Goal: Book appointment/travel/reservation

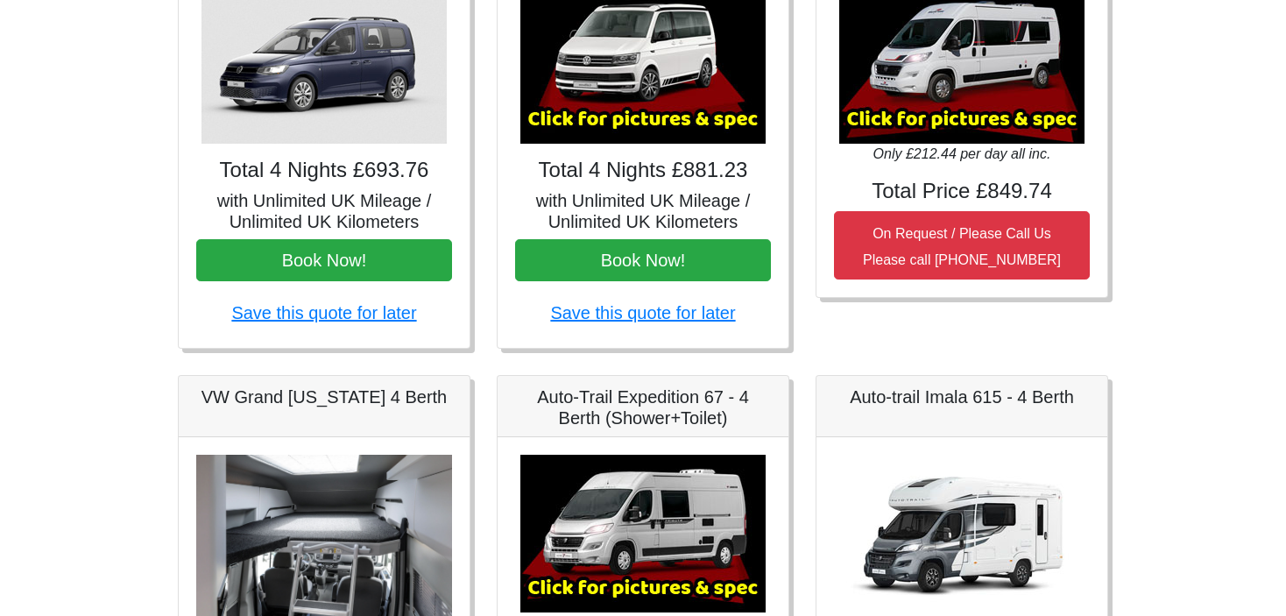
scroll to position [379, 0]
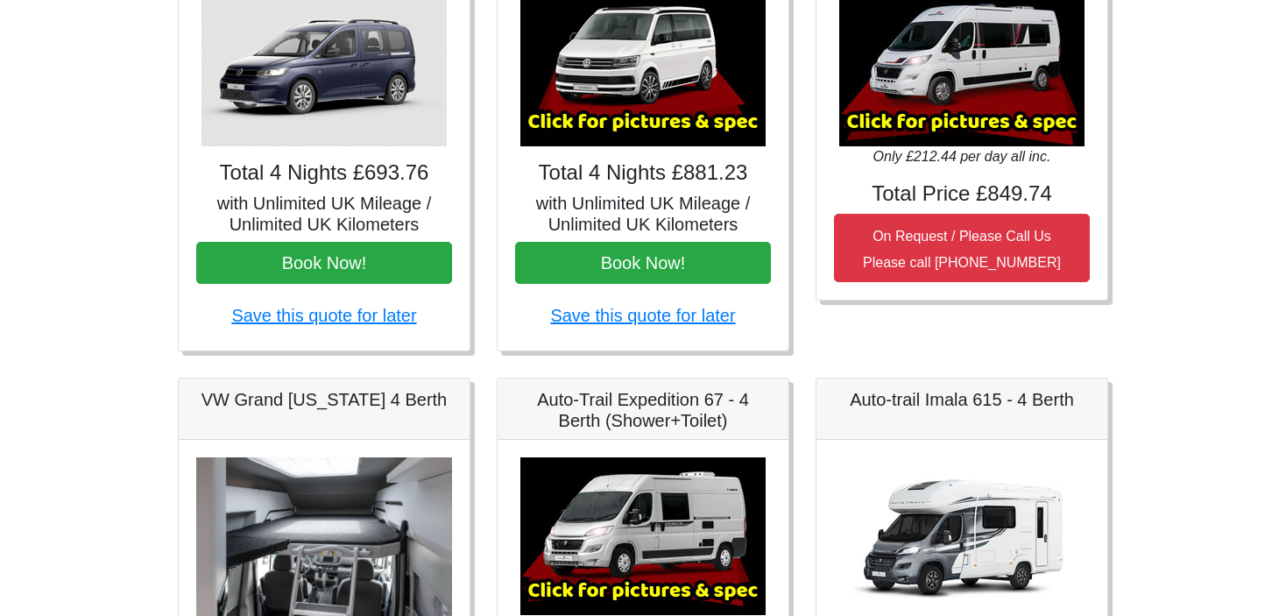
click at [987, 103] on img at bounding box center [961, 68] width 245 height 158
click at [990, 120] on img at bounding box center [961, 68] width 245 height 158
click at [961, 88] on img at bounding box center [961, 68] width 245 height 158
click at [685, 580] on img at bounding box center [642, 536] width 245 height 158
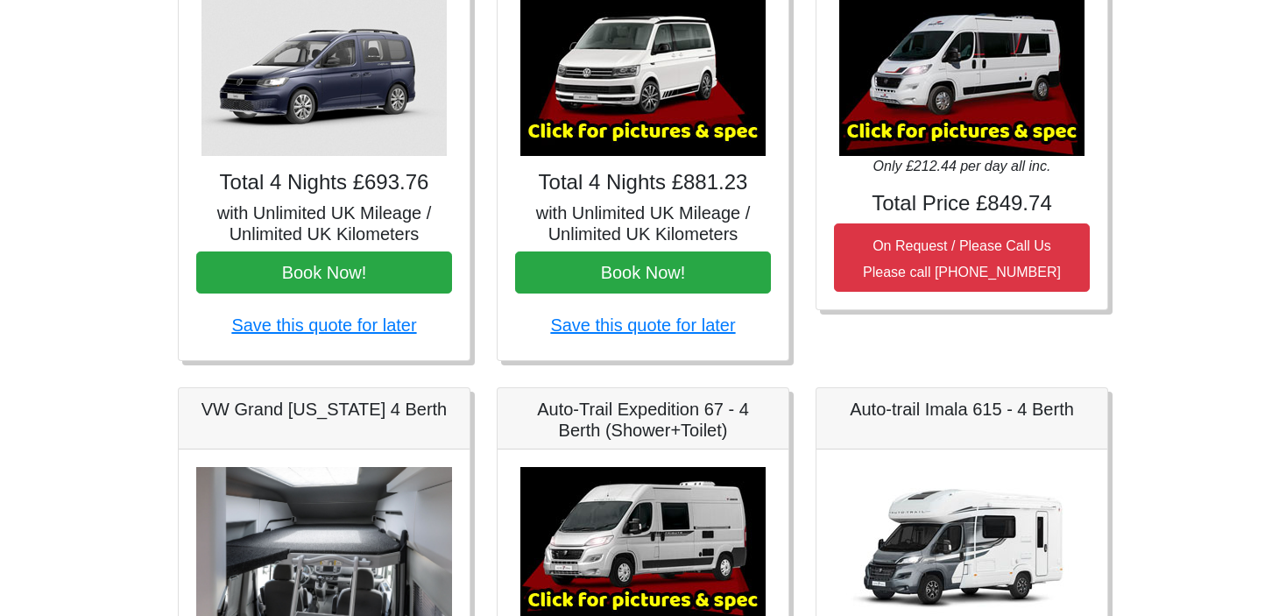
scroll to position [366, 0]
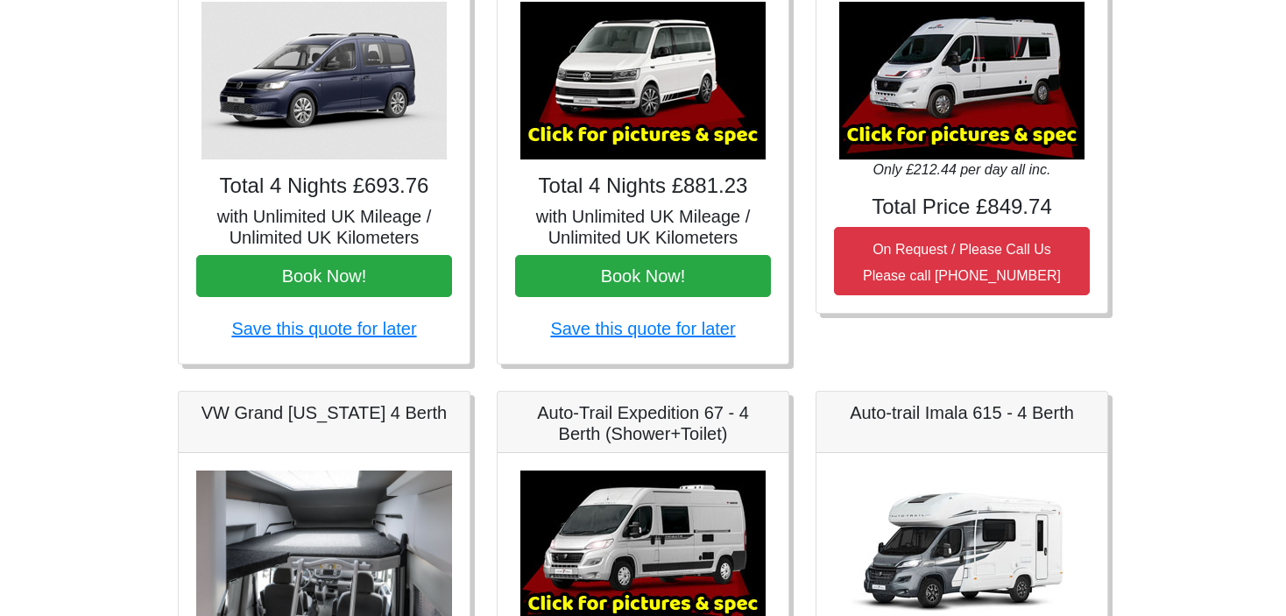
click at [969, 138] on img at bounding box center [961, 81] width 245 height 158
click at [965, 124] on img at bounding box center [961, 81] width 245 height 158
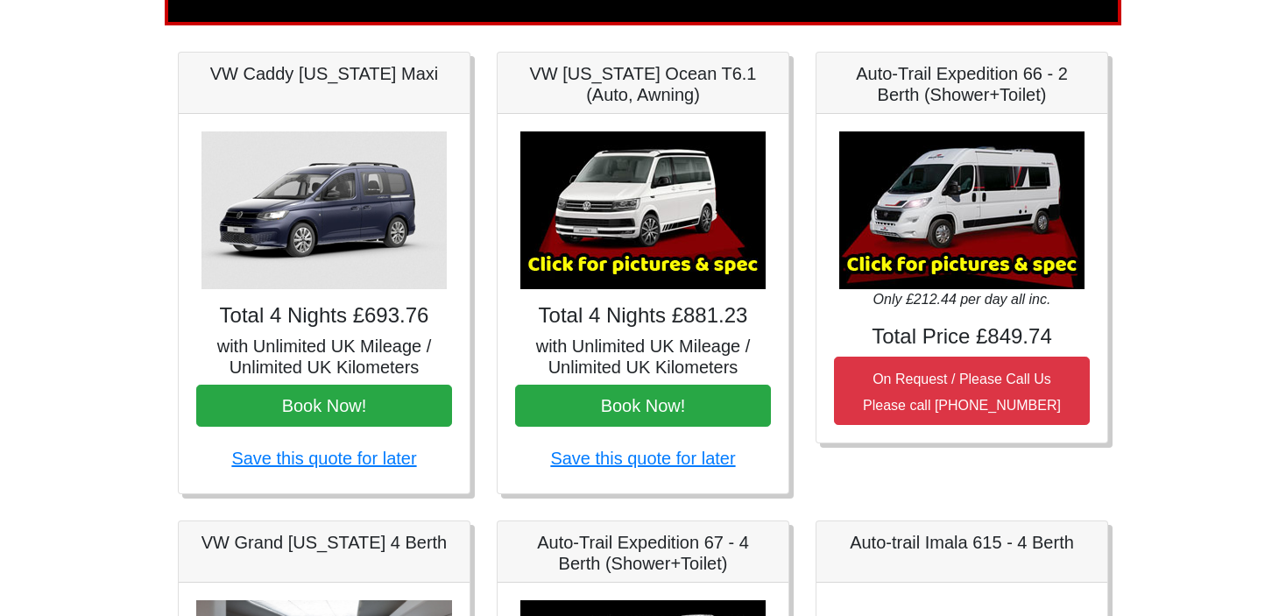
scroll to position [224, 0]
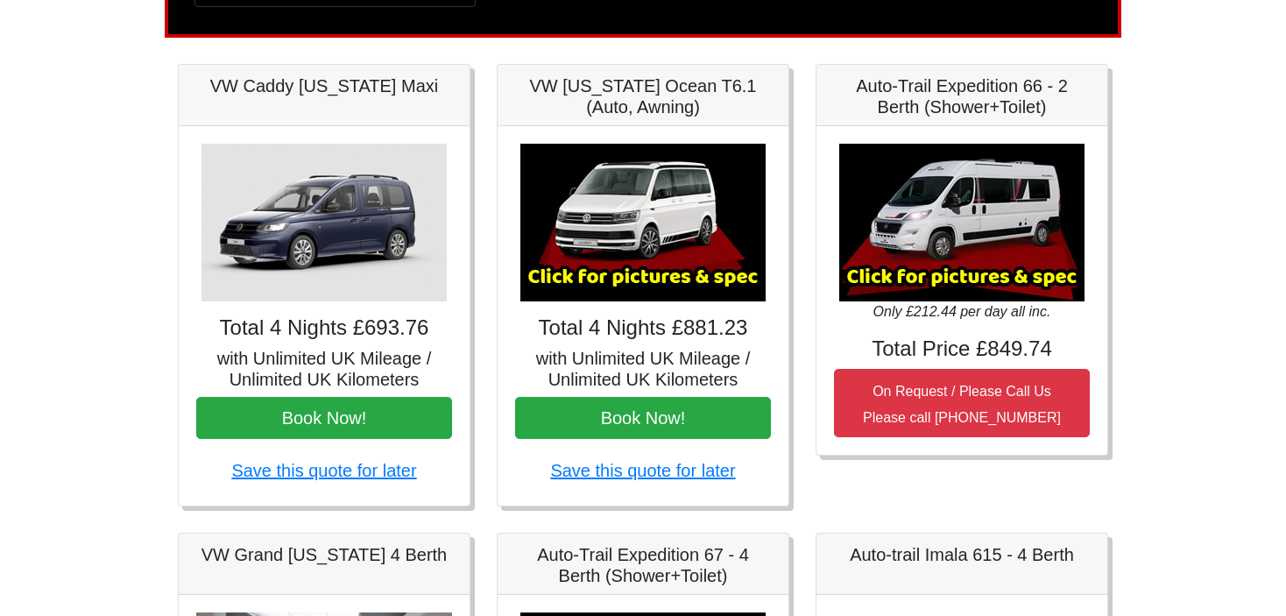
click at [1021, 114] on h5 "Auto-Trail Expedition 66 - 2 Berth (Shower+Toilet)" at bounding box center [962, 96] width 256 height 42
click at [1004, 89] on h5 "Auto-Trail Expedition 66 - 2 Berth (Shower+Toilet)" at bounding box center [962, 96] width 256 height 42
click at [876, 278] on img at bounding box center [961, 223] width 245 height 158
click at [927, 277] on img at bounding box center [961, 223] width 245 height 158
click at [713, 277] on img at bounding box center [642, 223] width 245 height 158
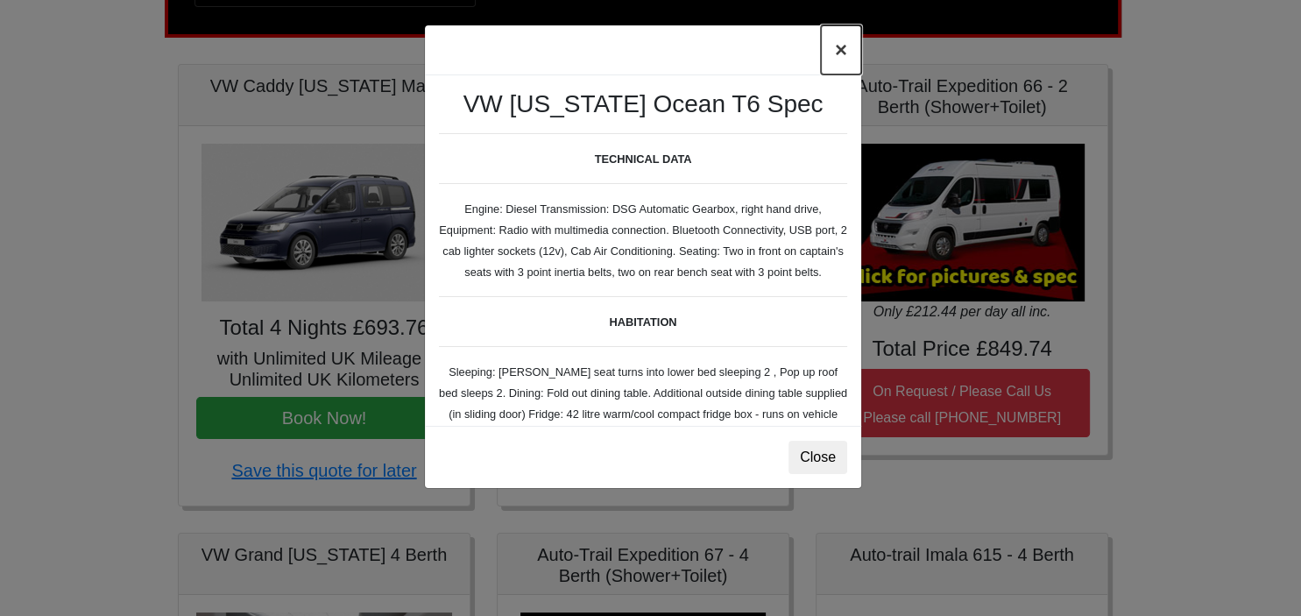
click at [842, 52] on button "×" at bounding box center [841, 49] width 40 height 49
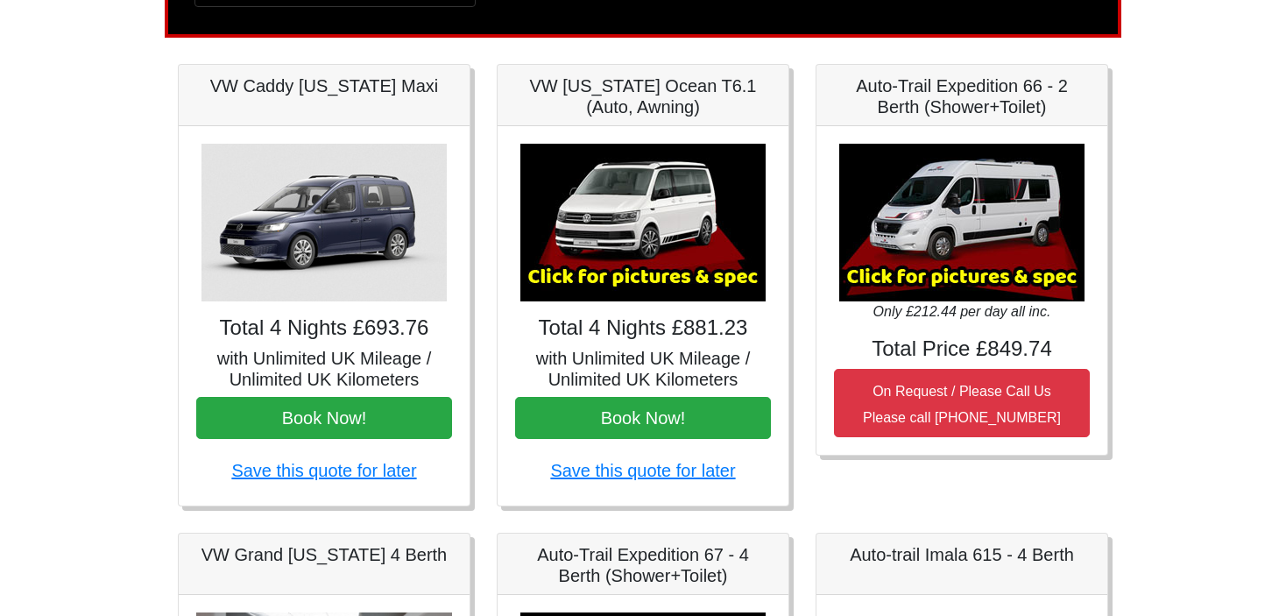
click at [895, 266] on img at bounding box center [961, 223] width 245 height 158
click at [897, 271] on img at bounding box center [961, 223] width 245 height 158
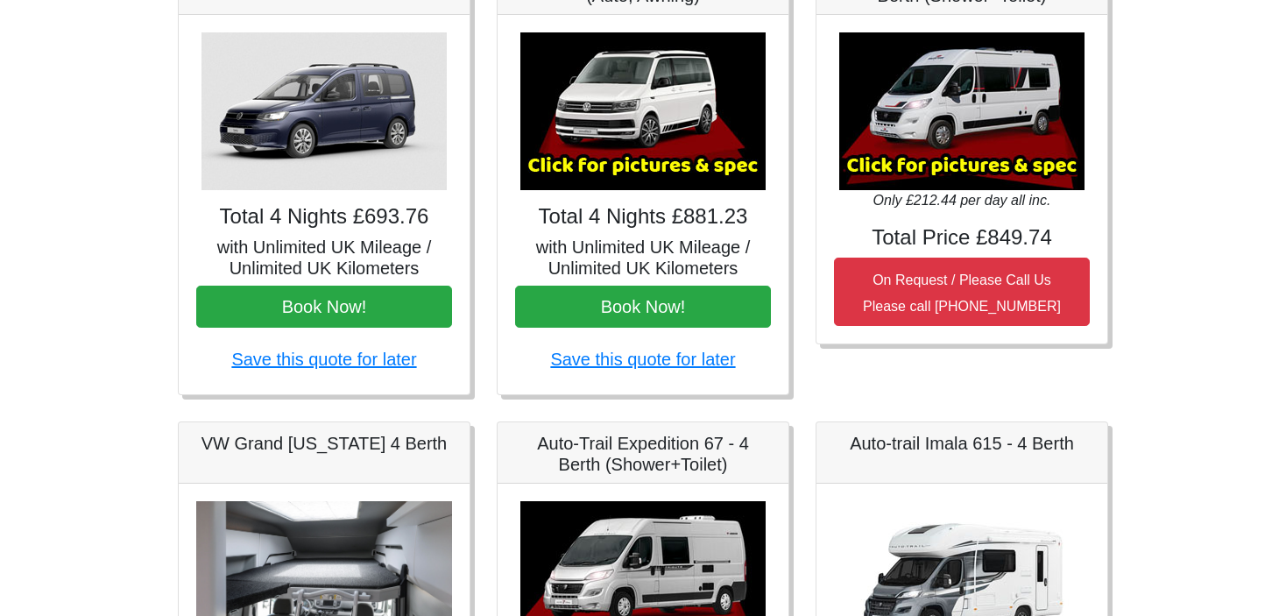
scroll to position [329, 0]
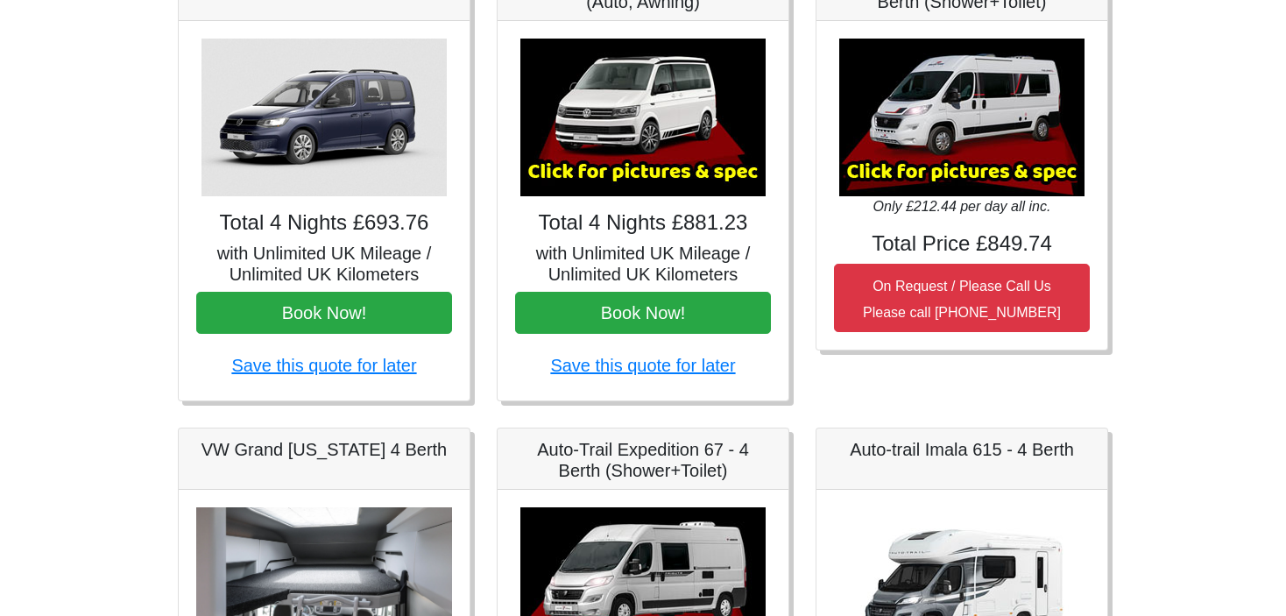
drag, startPoint x: 1277, startPoint y: 286, endPoint x: 1279, endPoint y: 265, distance: 21.1
click at [1279, 265] on body "CENTRAL RESERVATIONS FOR ALL ENQUIRIES [PHONE_NUMBER] Easicampers Booking : Sea…" at bounding box center [643, 494] width 1286 height 1646
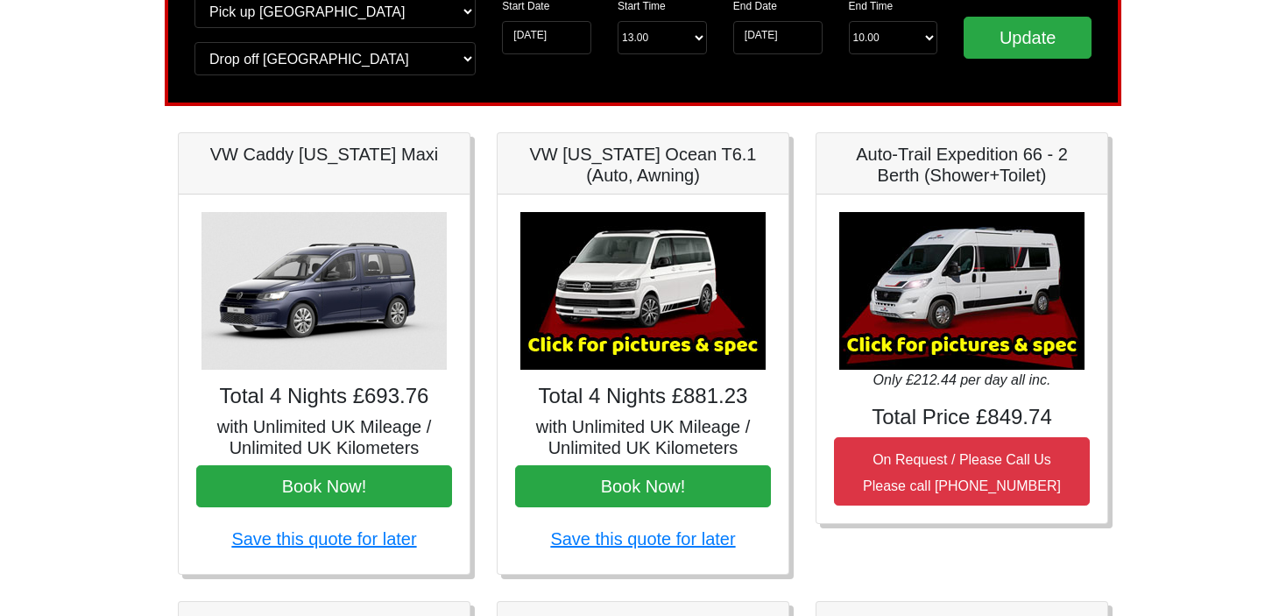
scroll to position [154, 0]
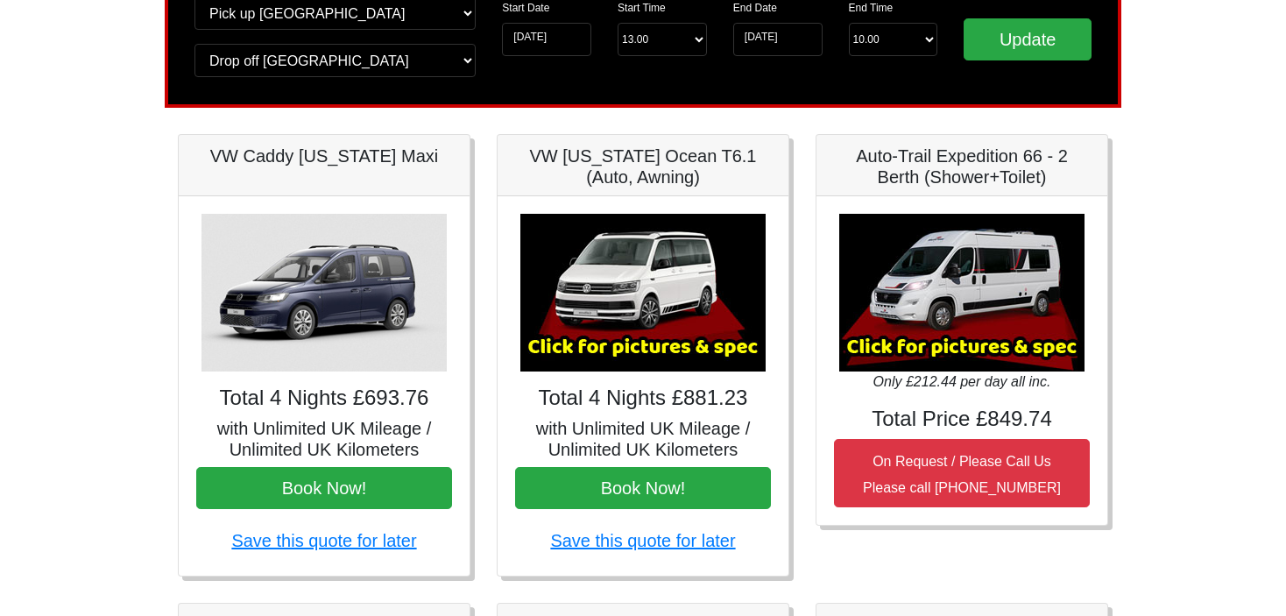
click at [867, 349] on img at bounding box center [961, 293] width 245 height 158
click at [920, 349] on img at bounding box center [961, 293] width 245 height 158
click at [955, 306] on img at bounding box center [961, 293] width 245 height 158
click at [1015, 161] on h5 "Auto-Trail Expedition 66 - 2 Berth (Shower+Toilet)" at bounding box center [962, 166] width 256 height 42
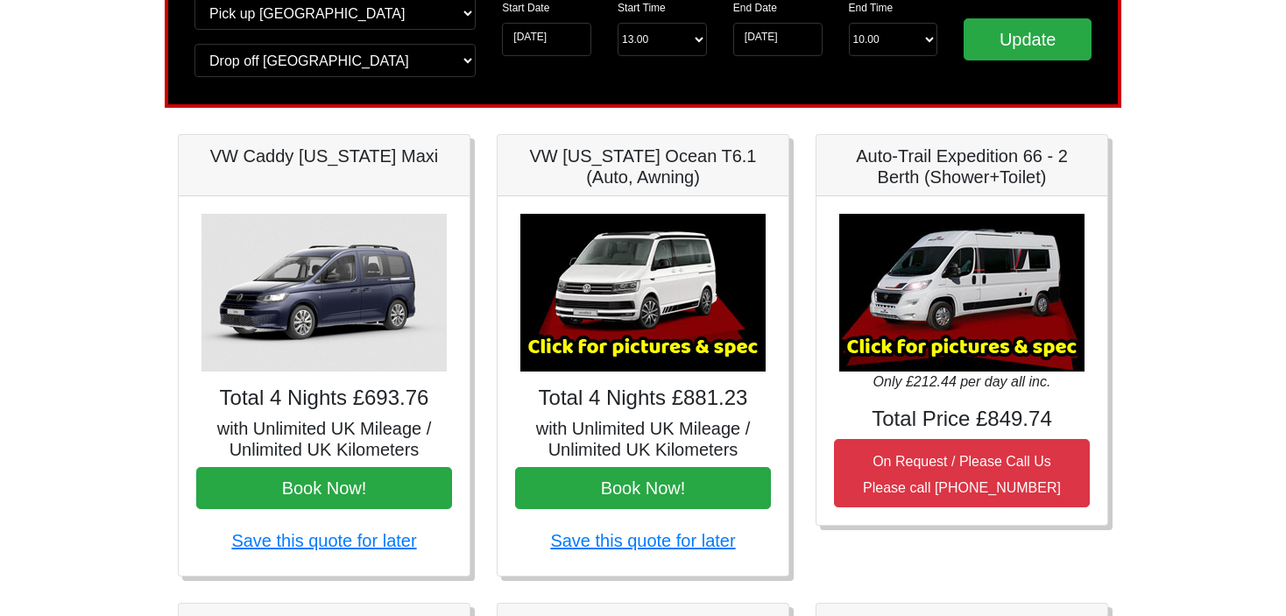
click at [1015, 161] on h5 "Auto-Trail Expedition 66 - 2 Berth (Shower+Toilet)" at bounding box center [962, 166] width 256 height 42
click at [980, 322] on img at bounding box center [961, 293] width 245 height 158
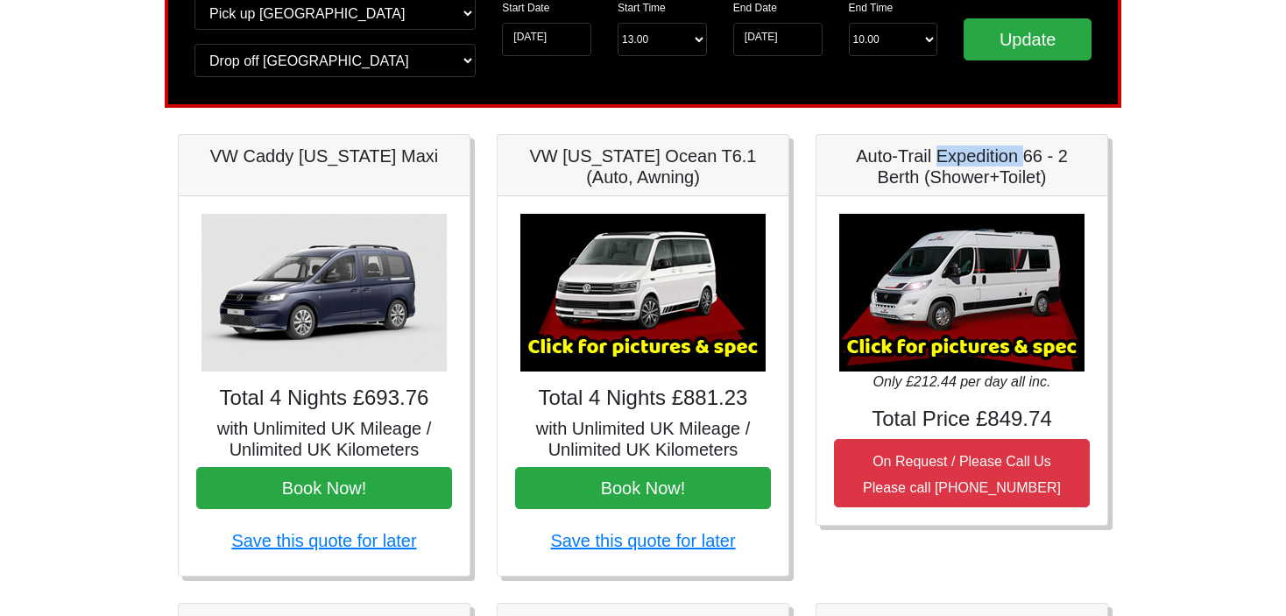
click at [980, 322] on img at bounding box center [961, 293] width 245 height 158
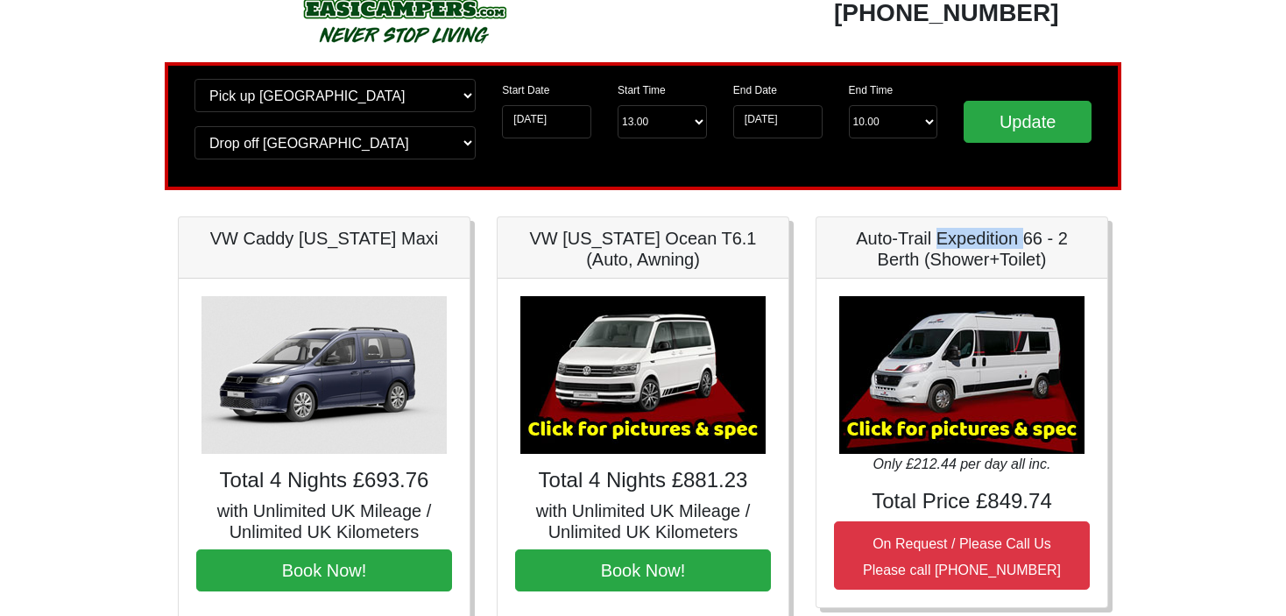
scroll to position [0, 0]
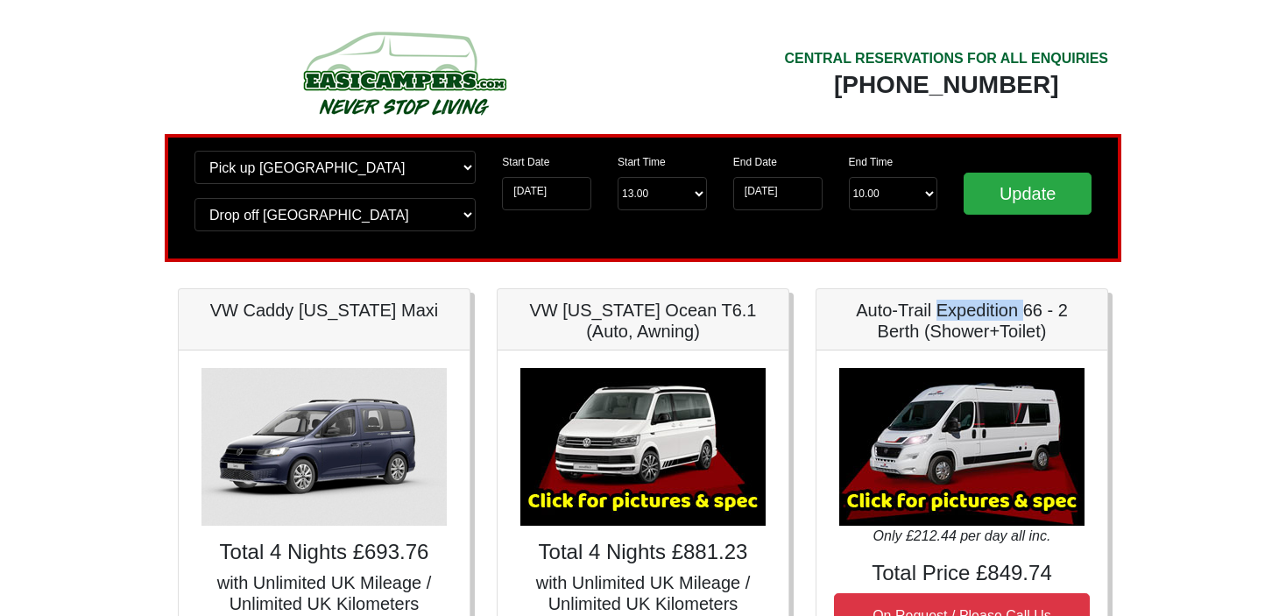
click at [929, 479] on img at bounding box center [961, 447] width 245 height 158
click at [936, 495] on img at bounding box center [961, 447] width 245 height 158
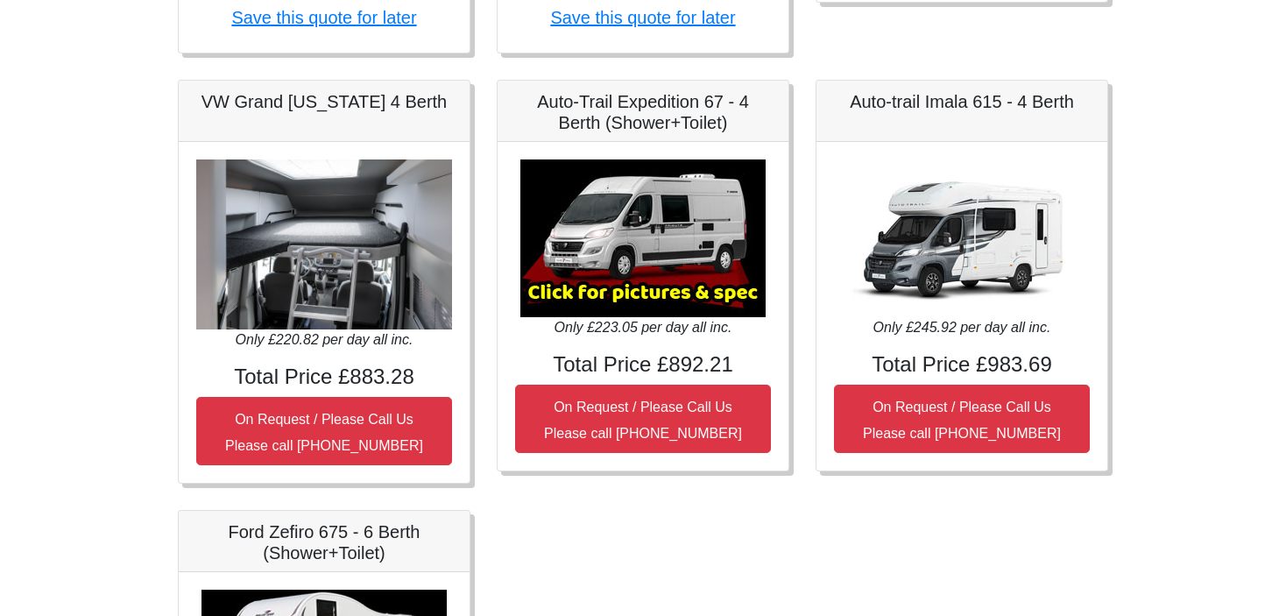
scroll to position [680, 0]
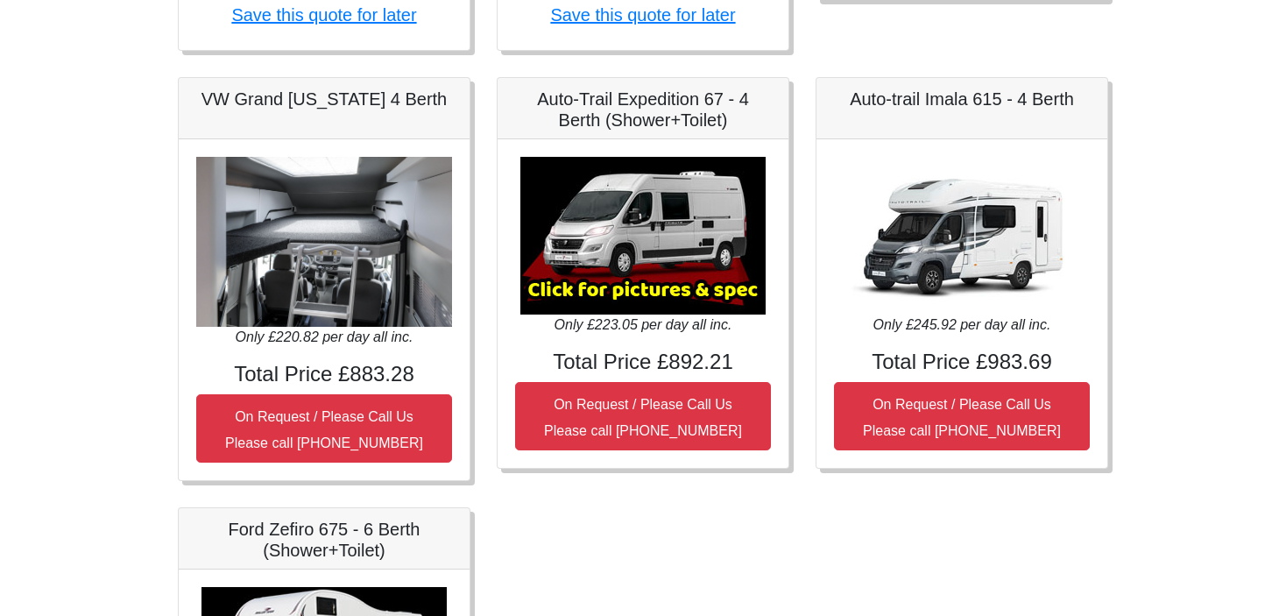
click at [681, 285] on img at bounding box center [642, 236] width 245 height 158
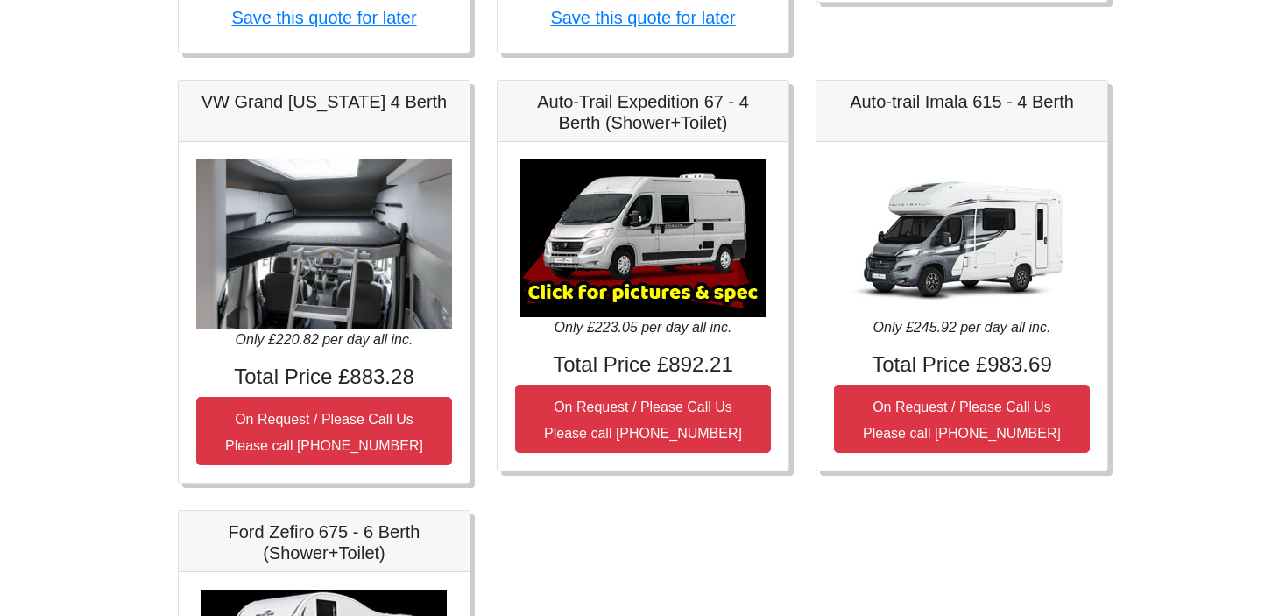
click at [690, 112] on h5 "Auto-Trail Expedition 67 - 4 Berth (Shower+Toilet)" at bounding box center [643, 112] width 256 height 42
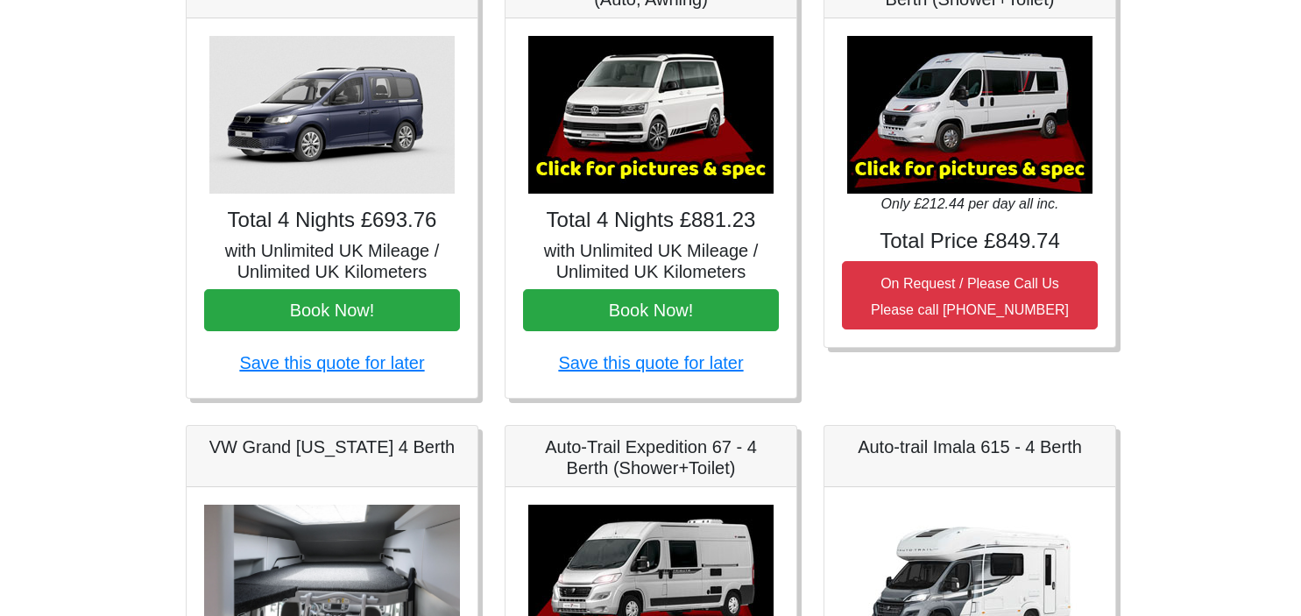
scroll to position [326, 0]
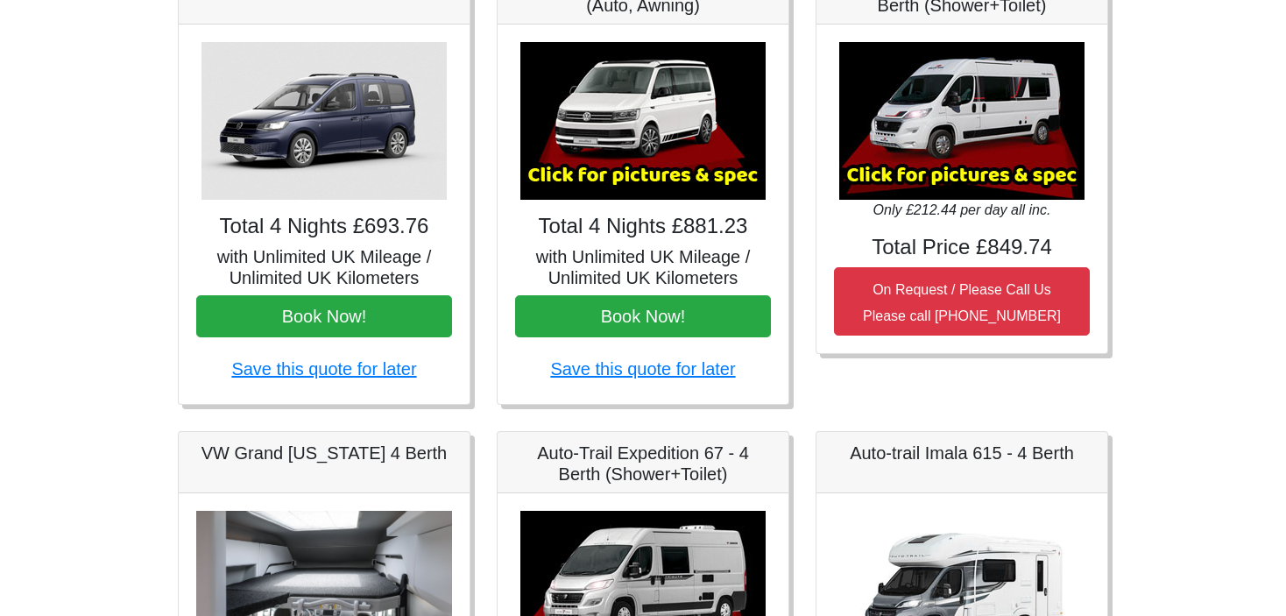
click at [641, 148] on img at bounding box center [642, 121] width 245 height 158
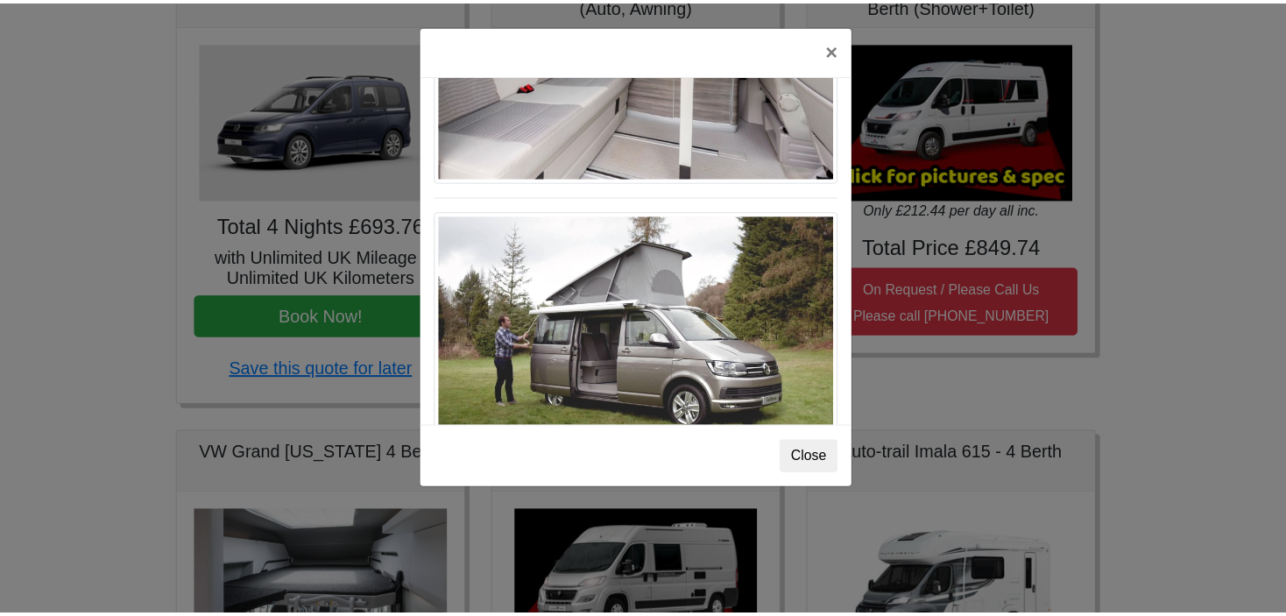
scroll to position [1605, 0]
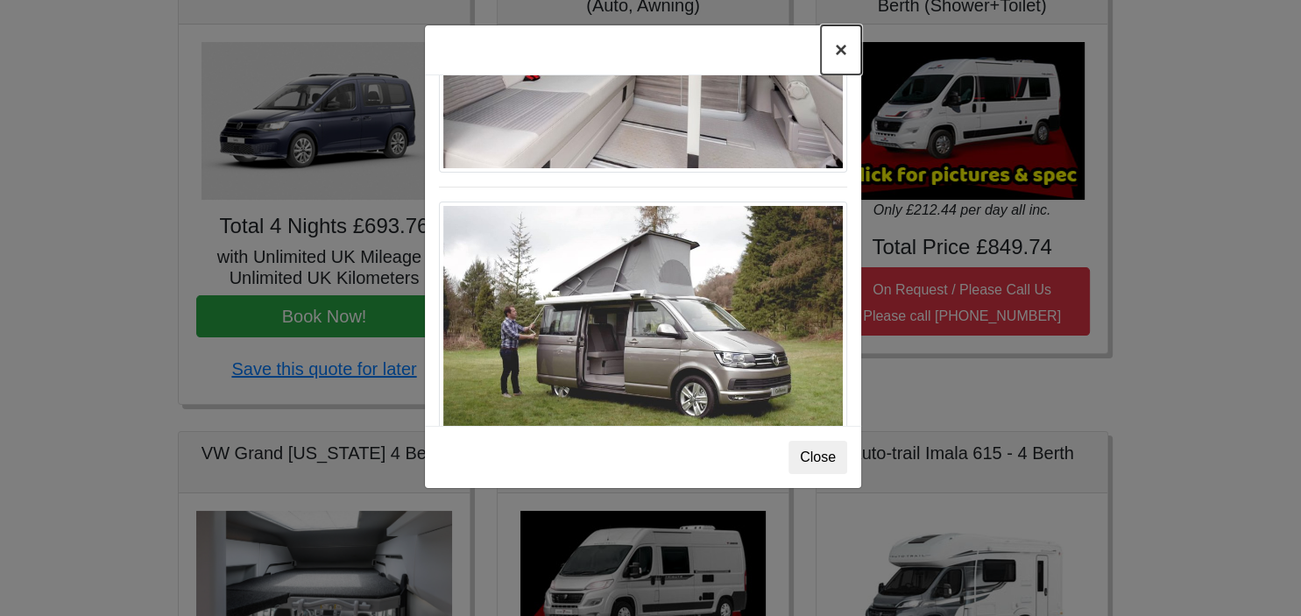
click at [837, 54] on button "×" at bounding box center [841, 49] width 40 height 49
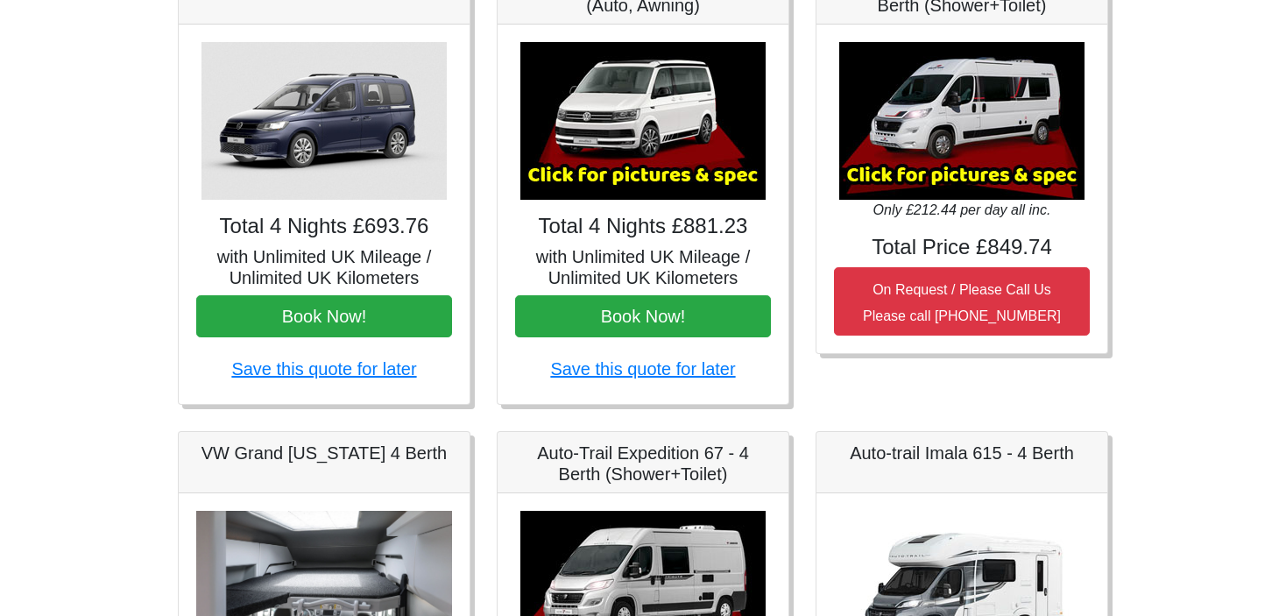
click at [408, 173] on img at bounding box center [323, 121] width 245 height 158
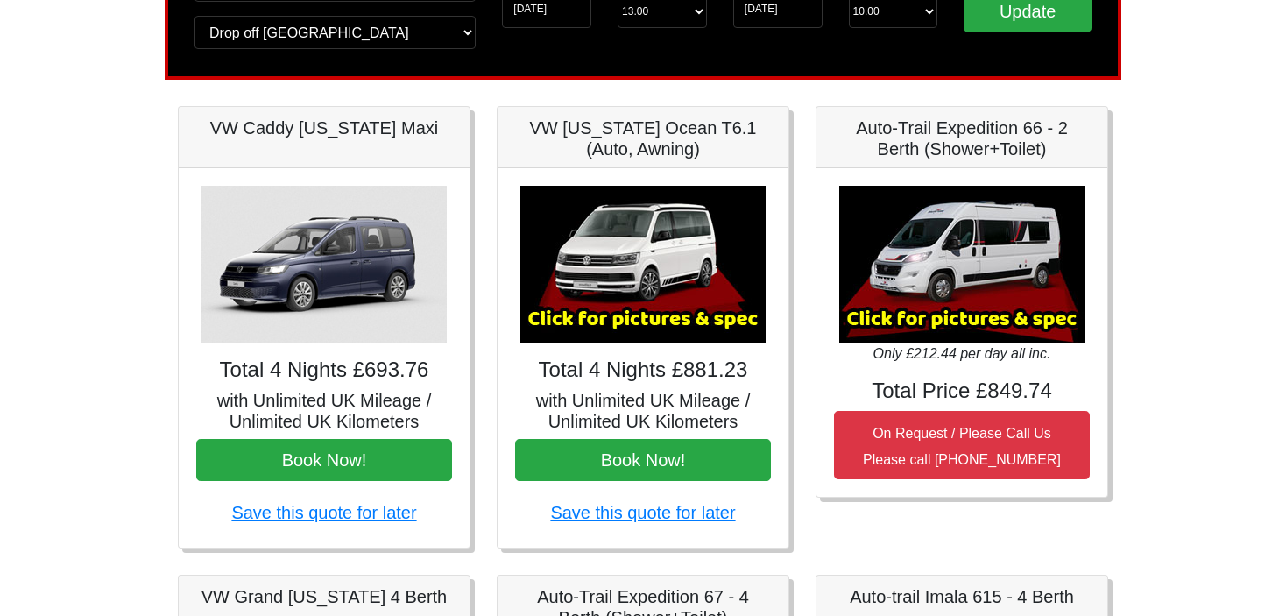
scroll to position [181, 0]
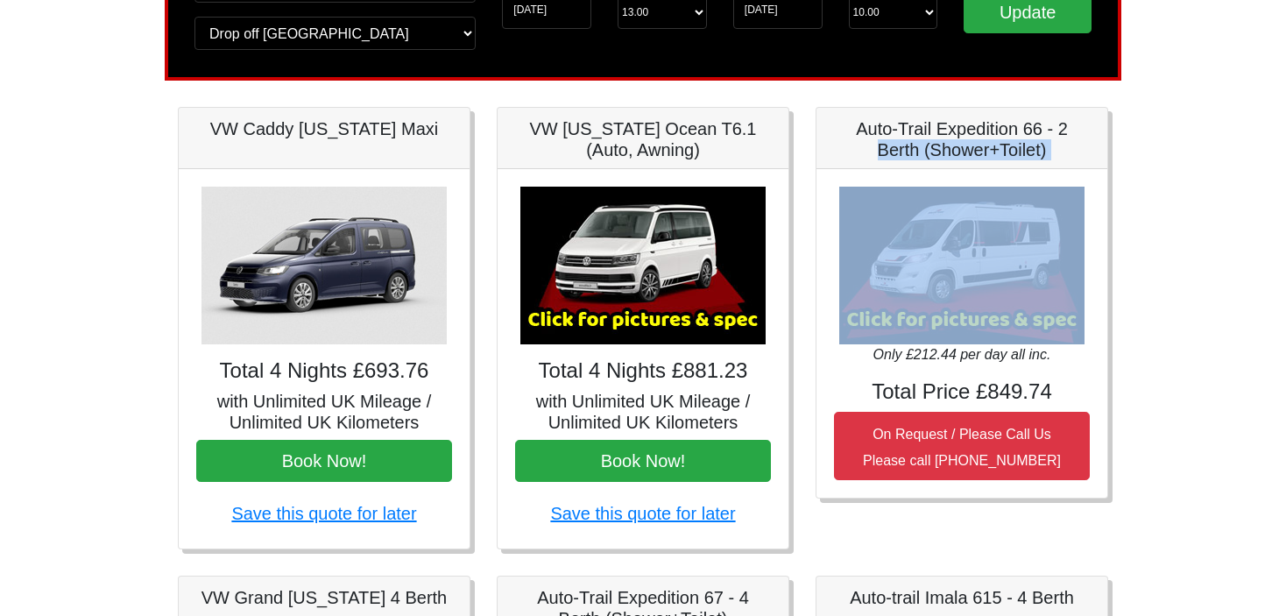
drag, startPoint x: 1291, startPoint y: 233, endPoint x: 1280, endPoint y: 102, distance: 130.9
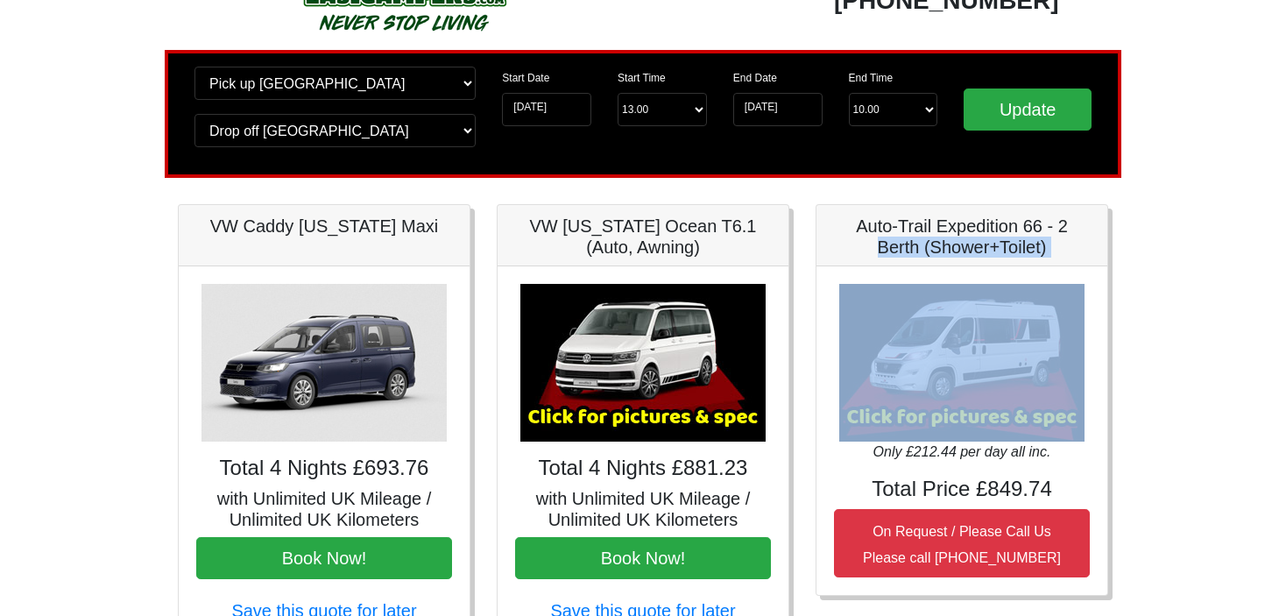
scroll to position [0, 0]
